Goal: Find specific page/section

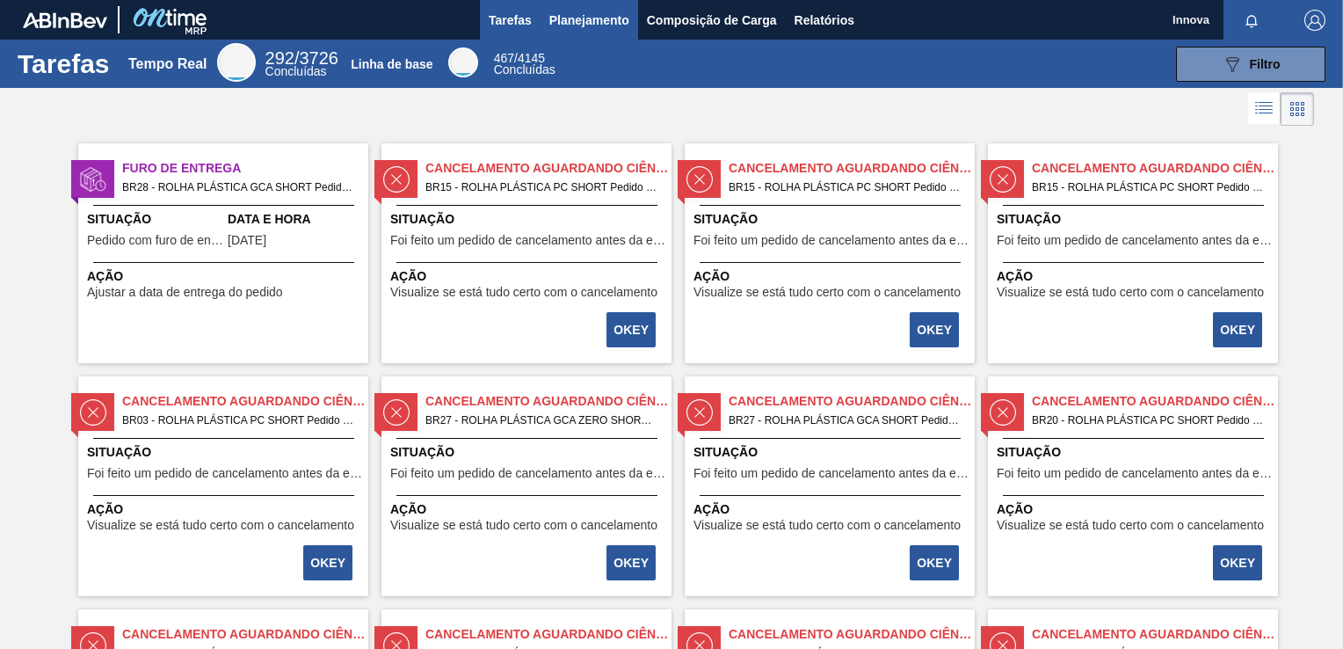
click at [576, 22] on span "Planejamento" at bounding box center [589, 20] width 80 height 21
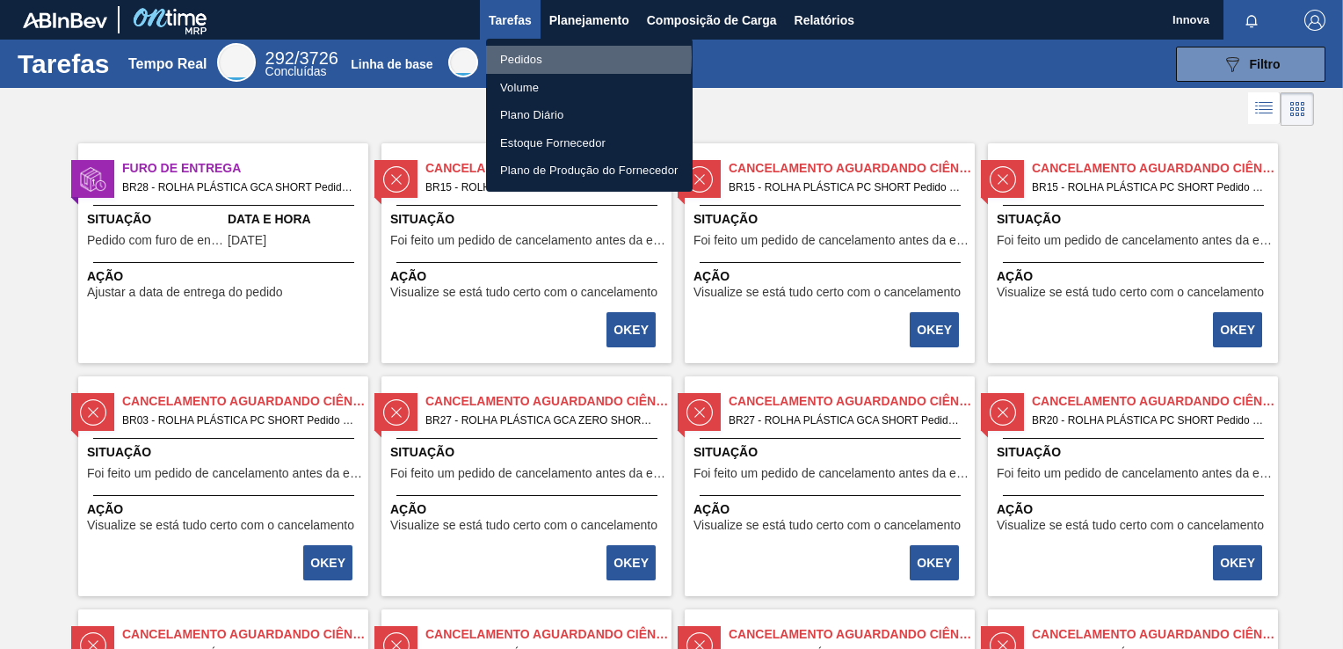
click at [533, 57] on li "Pedidos" at bounding box center [589, 60] width 207 height 28
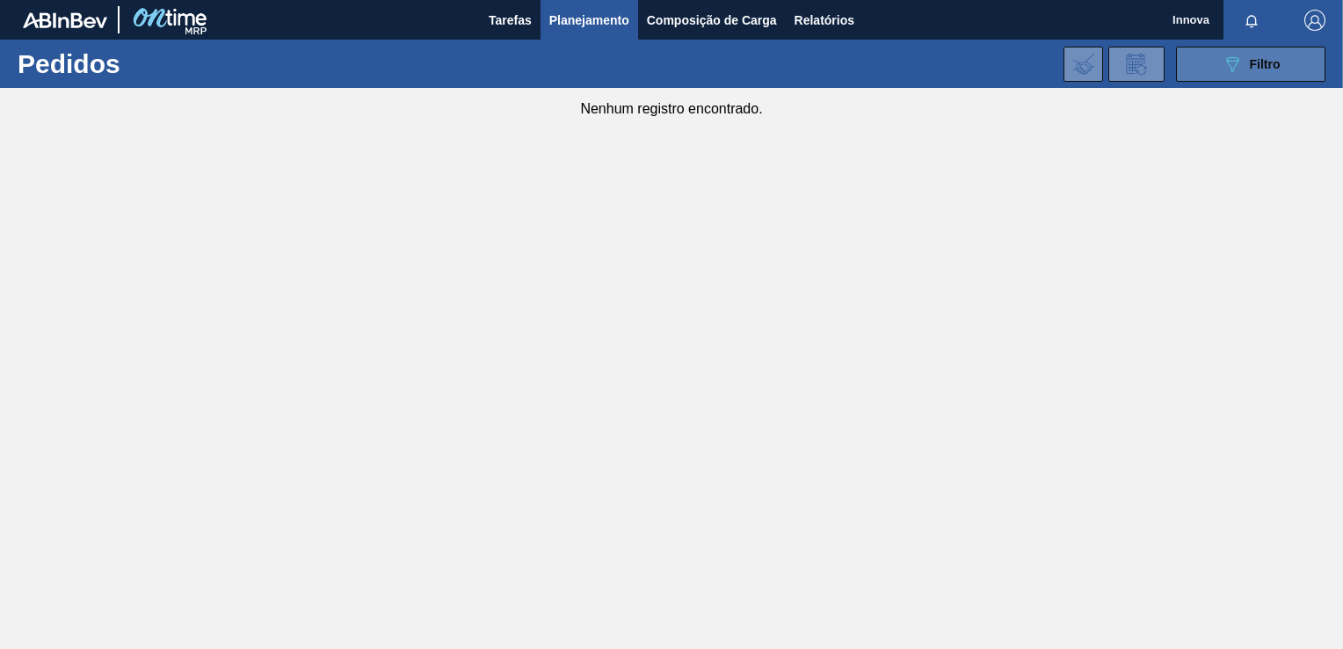
click at [1248, 64] on div "089F7B8B-B2A5-4AFE-B5C0-19BA573D28AC Filtro" at bounding box center [1251, 64] width 59 height 21
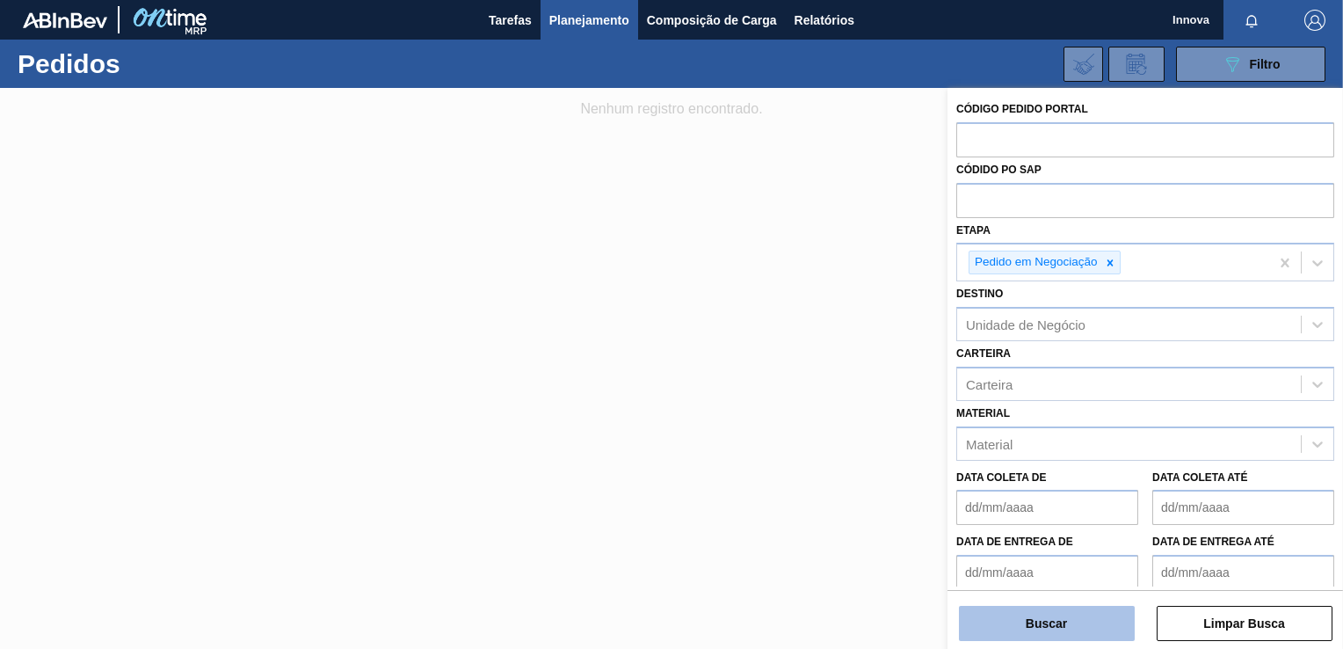
click at [1071, 634] on button "Buscar" at bounding box center [1047, 623] width 176 height 35
